Goal: Find contact information: Find contact information

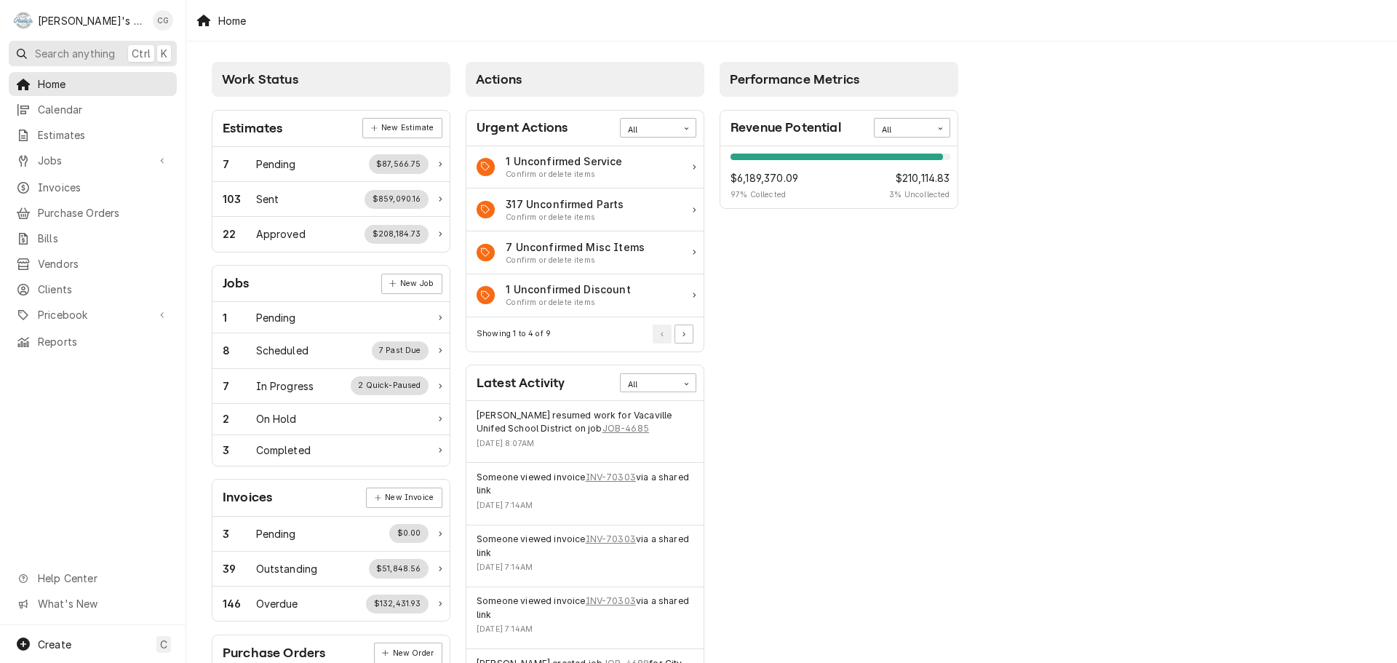
click at [92, 44] on button "Search anything Ctrl K" at bounding box center [93, 53] width 168 height 25
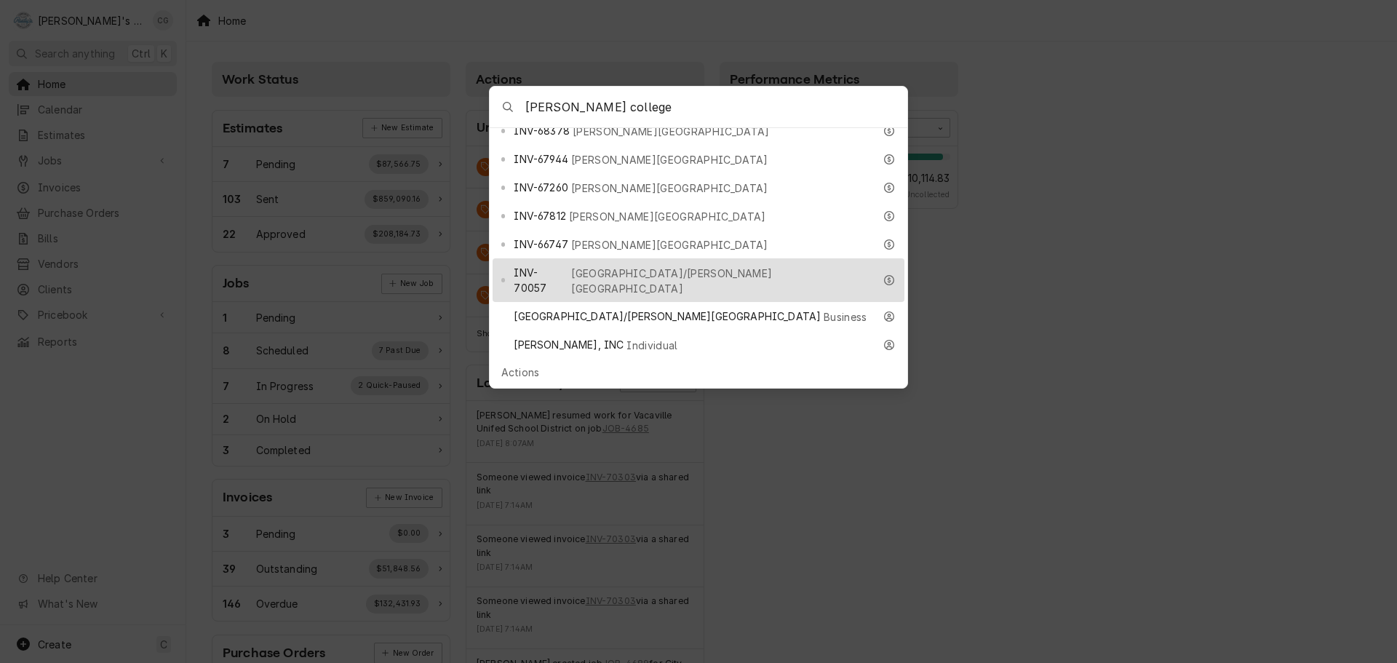
scroll to position [582, 0]
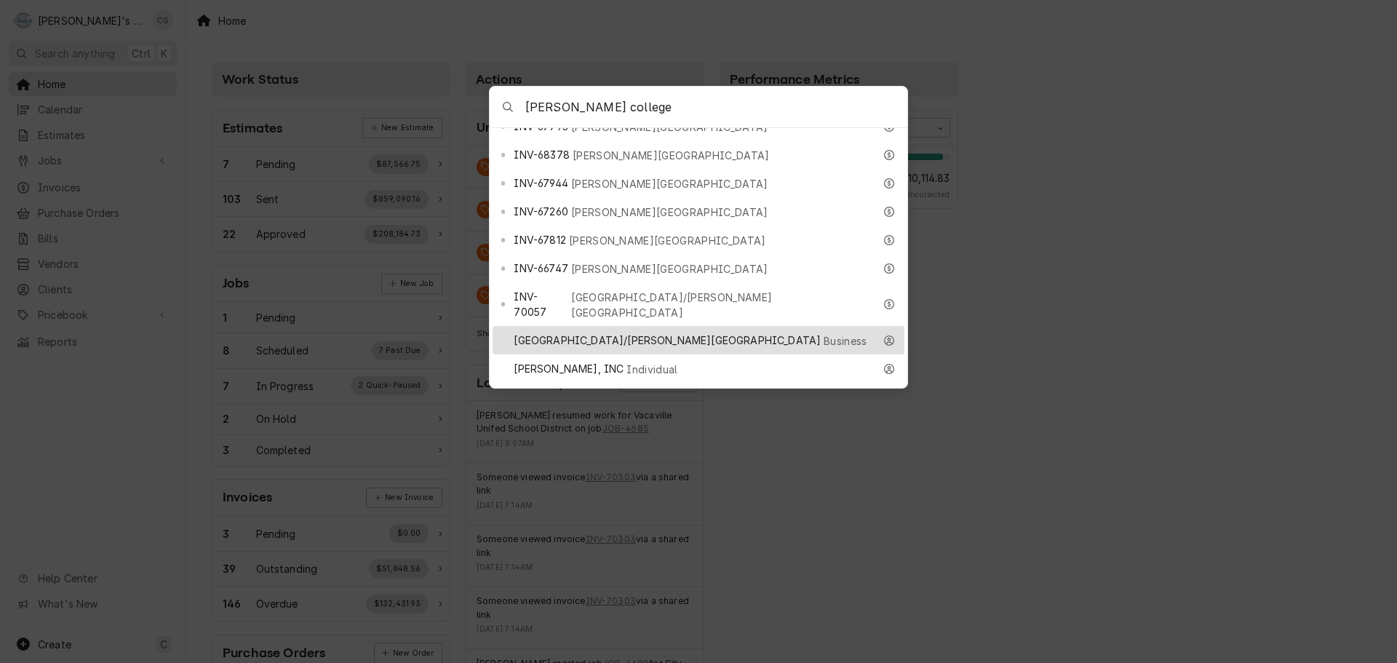
type input "[PERSON_NAME] college"
click at [659, 326] on div "[GEOGRAPHIC_DATA]/[PERSON_NAME] College Business" at bounding box center [699, 340] width 412 height 28
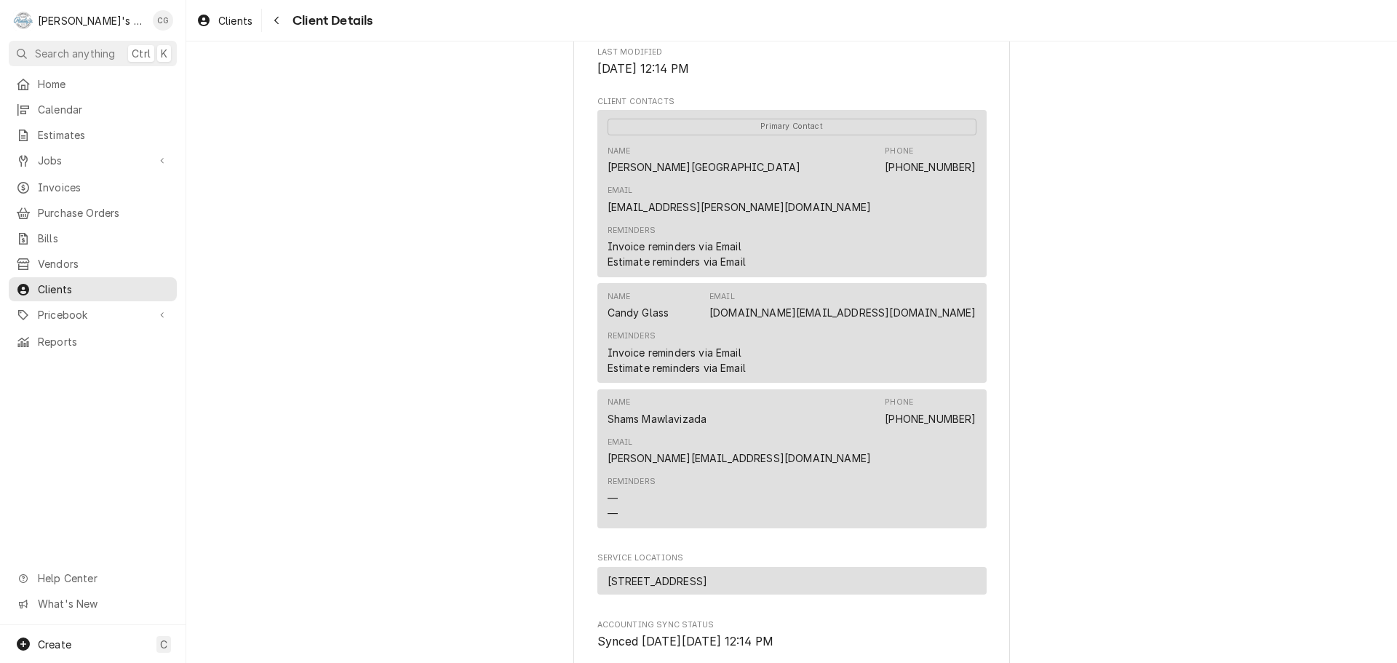
scroll to position [364, 0]
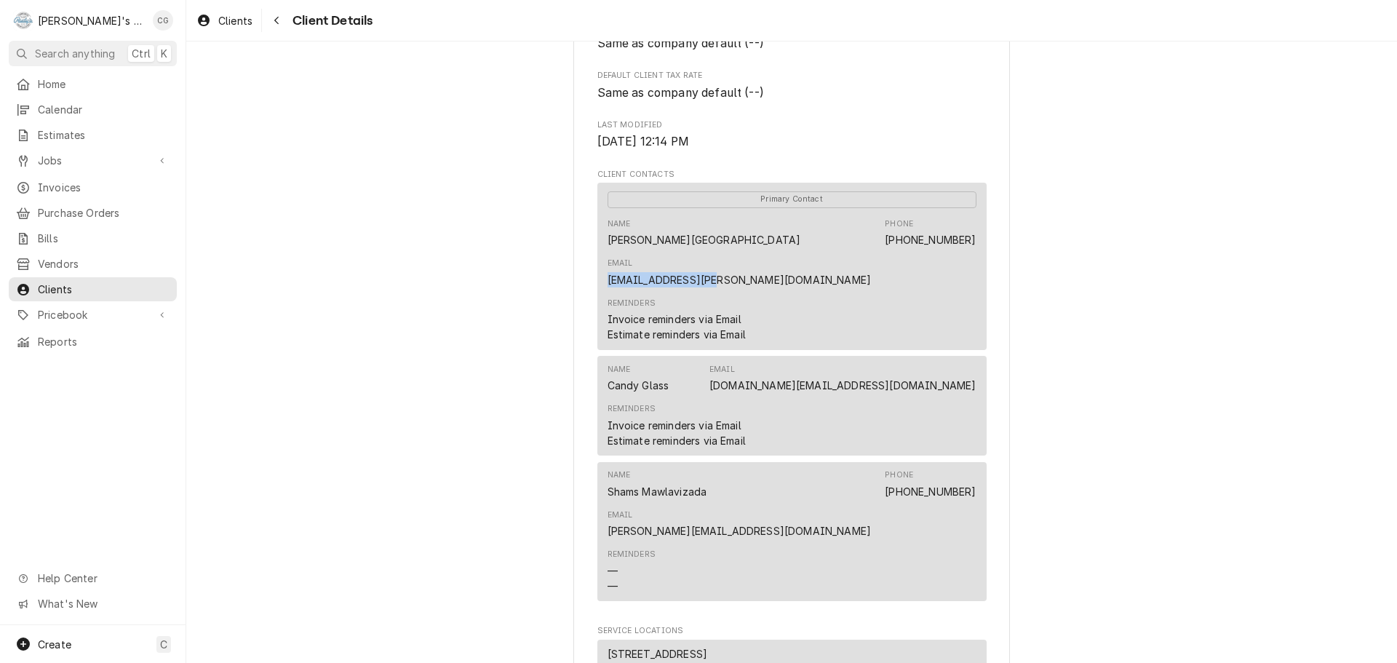
drag, startPoint x: 850, startPoint y: 255, endPoint x: 970, endPoint y: 257, distance: 120.1
click at [972, 257] on div "Primary Contact Name [PERSON_NAME] COLLEGE Phone [PHONE_NUMBER] Email [EMAIL_AD…" at bounding box center [792, 266] width 389 height 167
drag, startPoint x: 967, startPoint y: 256, endPoint x: 1100, endPoint y: 196, distance: 146.2
click at [1100, 196] on div "[GEOGRAPHIC_DATA]/[PERSON_NAME] College Client Type Business Industry Type Comm…" at bounding box center [791, 319] width 1211 height 1283
click at [1131, 124] on div "[GEOGRAPHIC_DATA]/[PERSON_NAME] College Client Type Business Industry Type Comm…" at bounding box center [791, 319] width 1211 height 1283
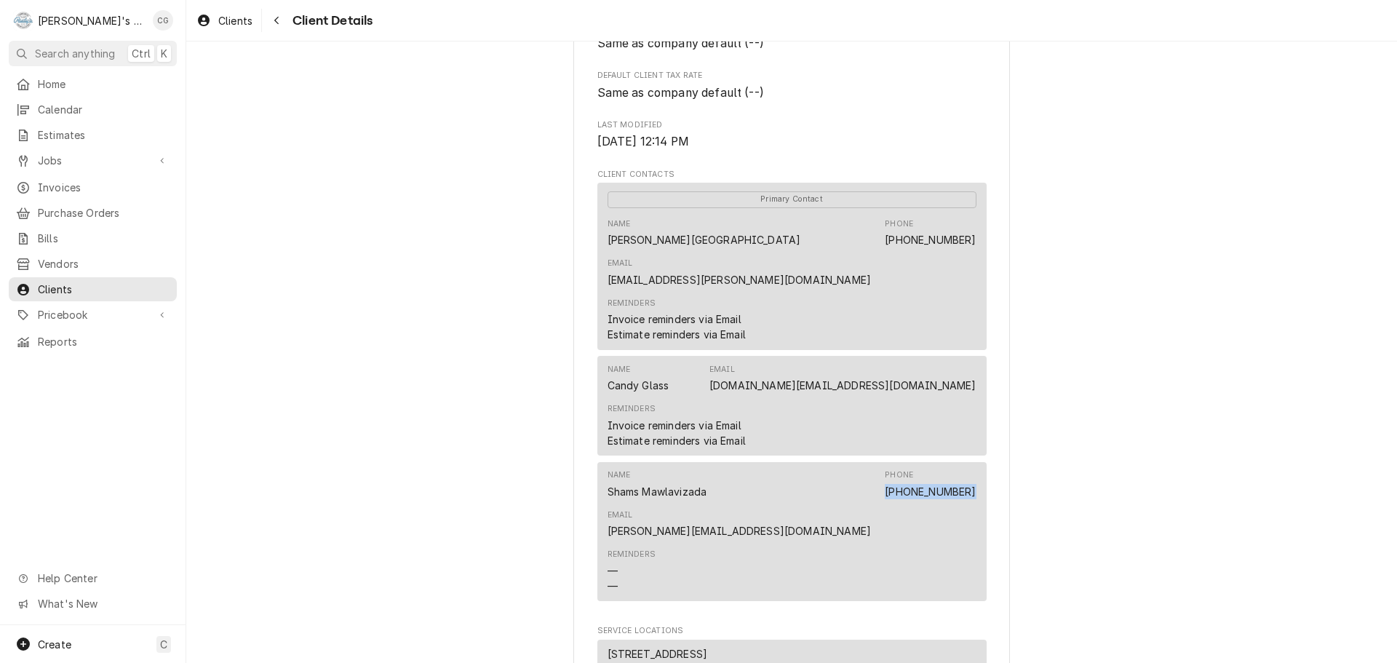
drag, startPoint x: 794, startPoint y: 467, endPoint x: 724, endPoint y: 472, distance: 70.1
click at [714, 473] on div "Name [PERSON_NAME] Phone [PHONE_NUMBER] Email [PERSON_NAME][EMAIL_ADDRESS][DOMA…" at bounding box center [792, 503] width 369 height 79
copy link "[PHONE_NUMBER]"
drag, startPoint x: 526, startPoint y: 368, endPoint x: 520, endPoint y: 355, distance: 14.6
click at [525, 367] on div "[GEOGRAPHIC_DATA]/[PERSON_NAME] College Client Type Business Industry Type Comm…" at bounding box center [791, 319] width 1211 height 1283
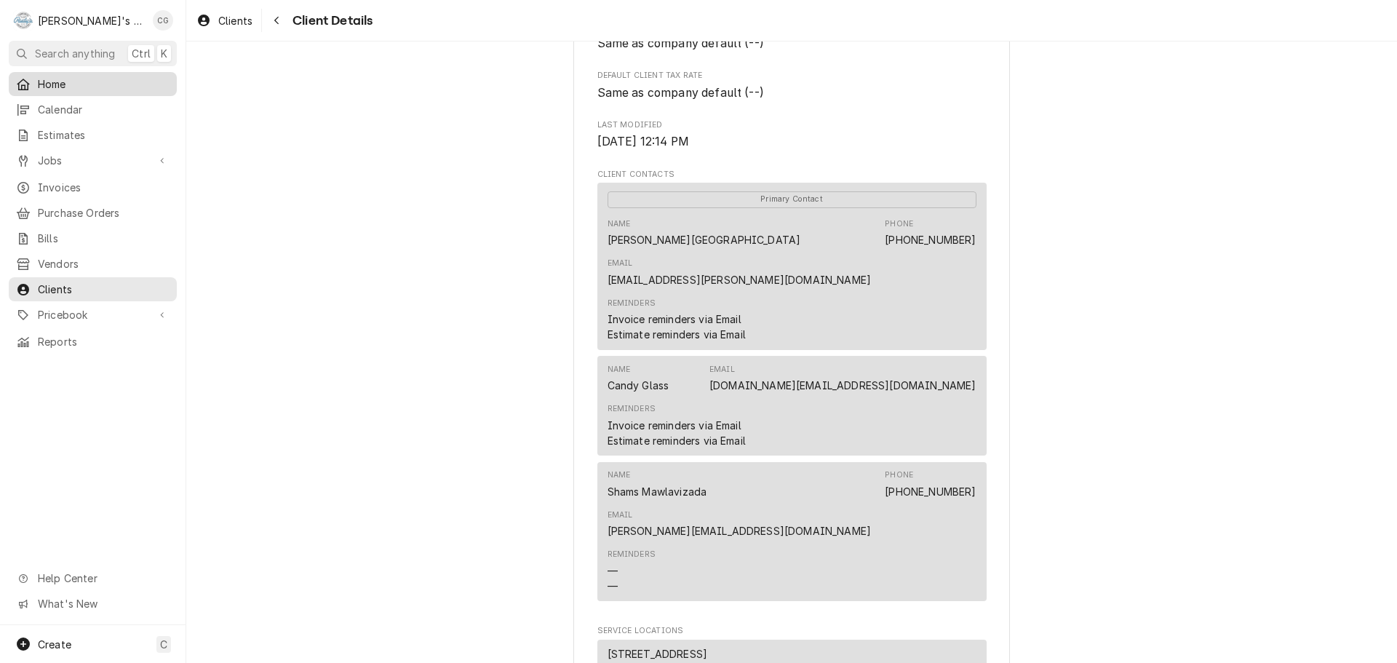
click at [119, 77] on span "Home" at bounding box center [104, 83] width 132 height 15
